Goal: Check status: Check status

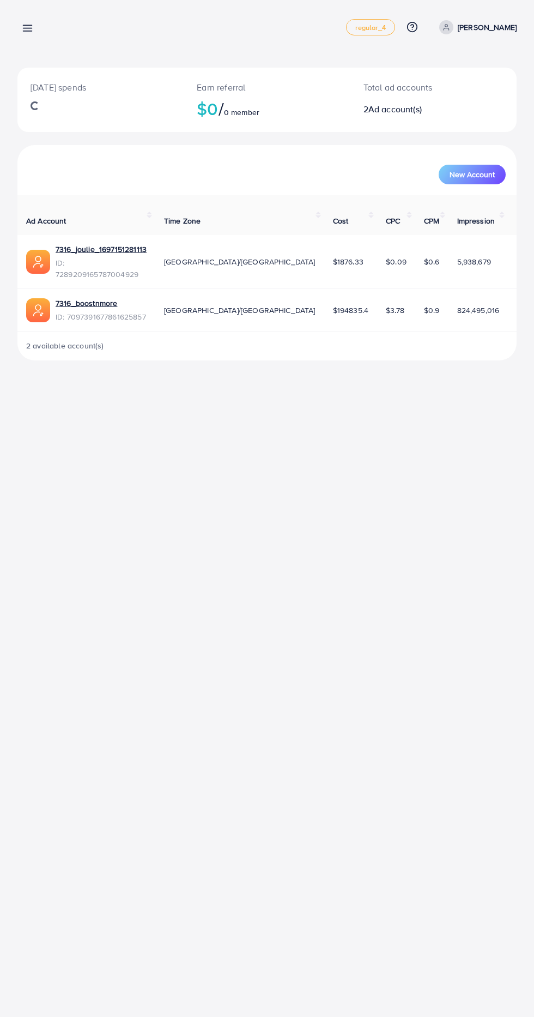
click at [27, 28] on line at bounding box center [27, 28] width 9 height 0
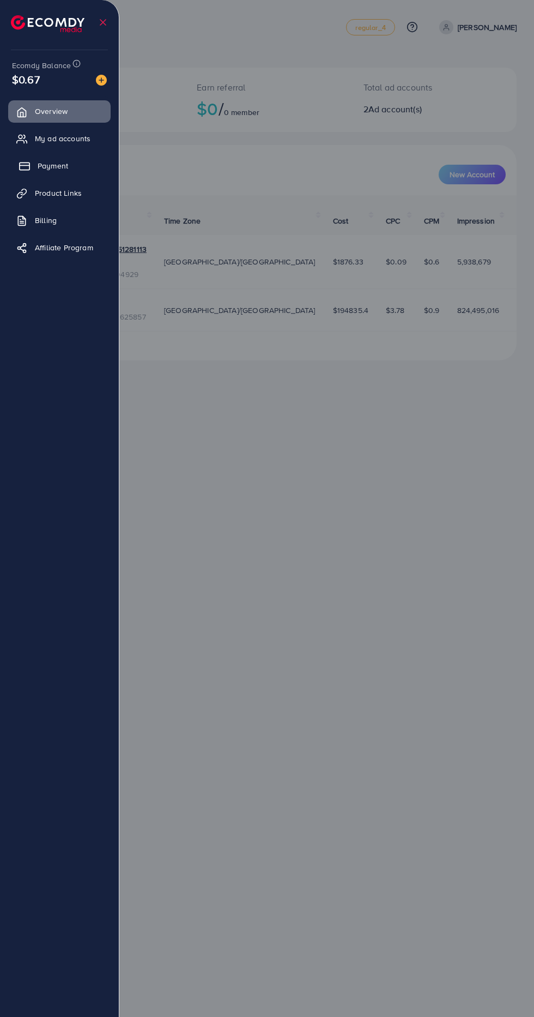
click at [86, 170] on link "Payment" at bounding box center [59, 166] width 103 height 22
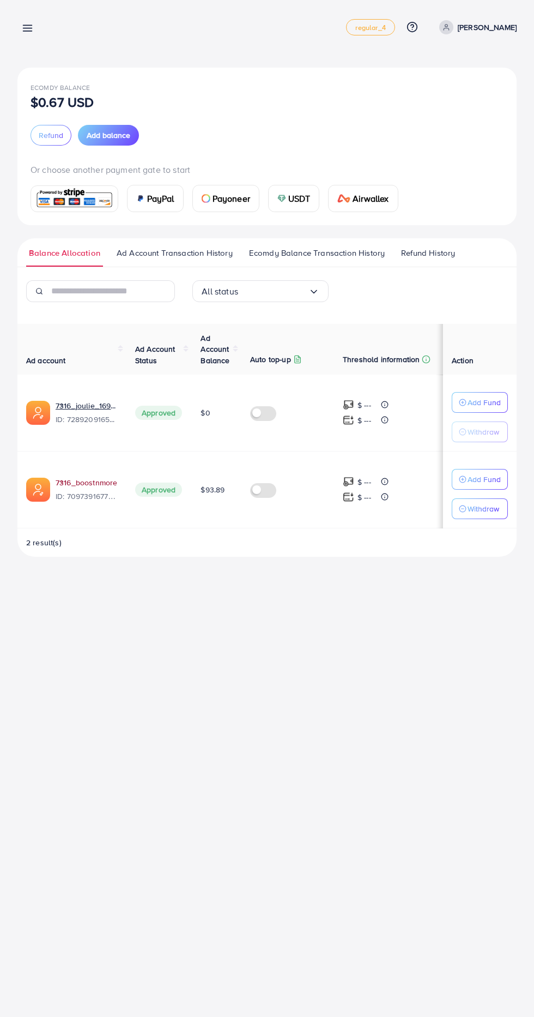
click at [106, 481] on link "7316_boostnmore" at bounding box center [87, 482] width 62 height 11
